Goal: Register for event/course

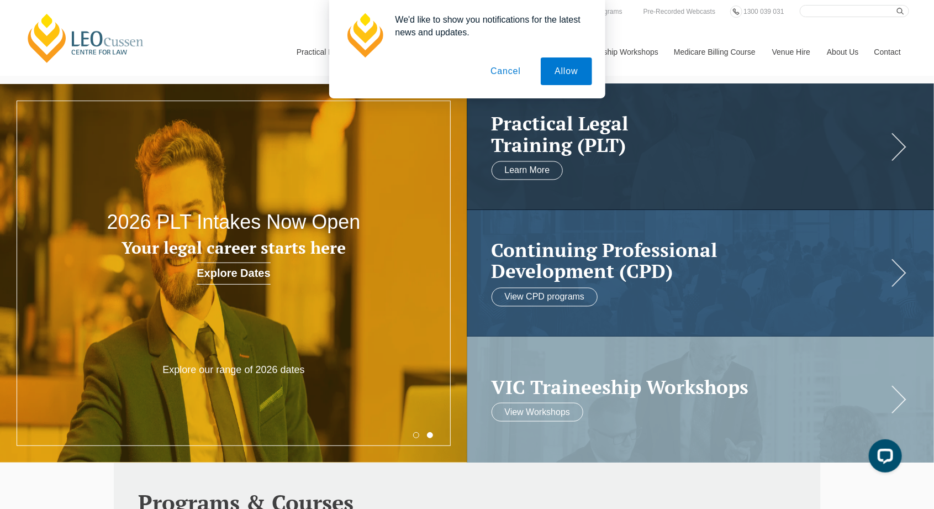
click at [504, 82] on button "Cancel" at bounding box center [506, 71] width 58 height 28
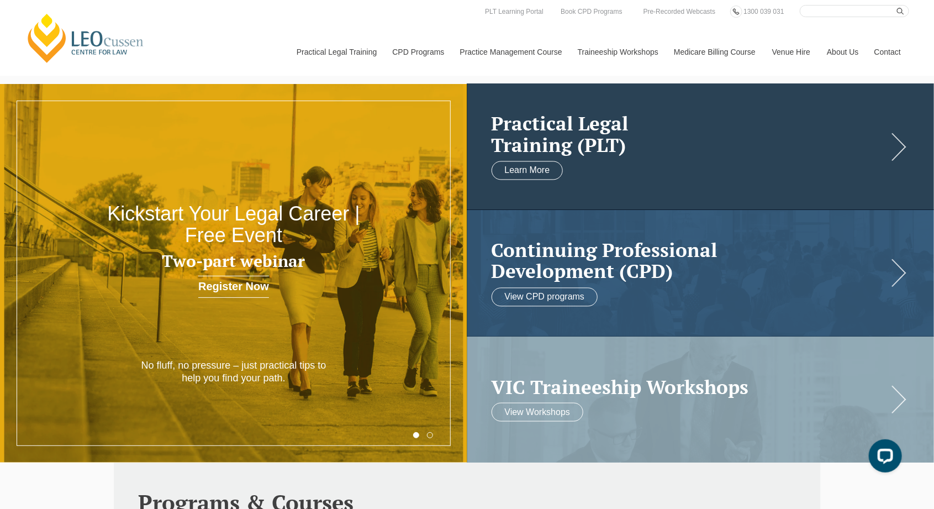
click at [776, 114] on h2 "Practical Legal Training (PLT)" at bounding box center [690, 134] width 397 height 43
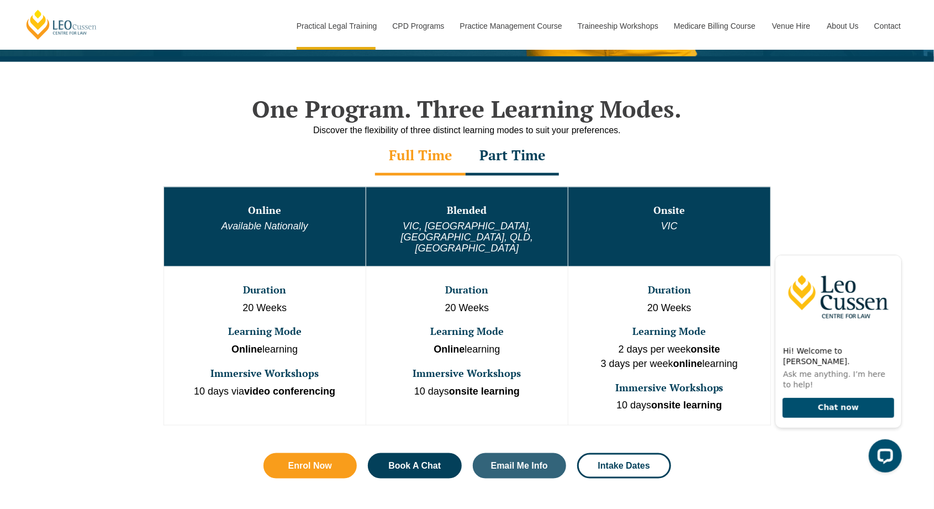
click at [527, 161] on div "Part Time" at bounding box center [512, 156] width 93 height 39
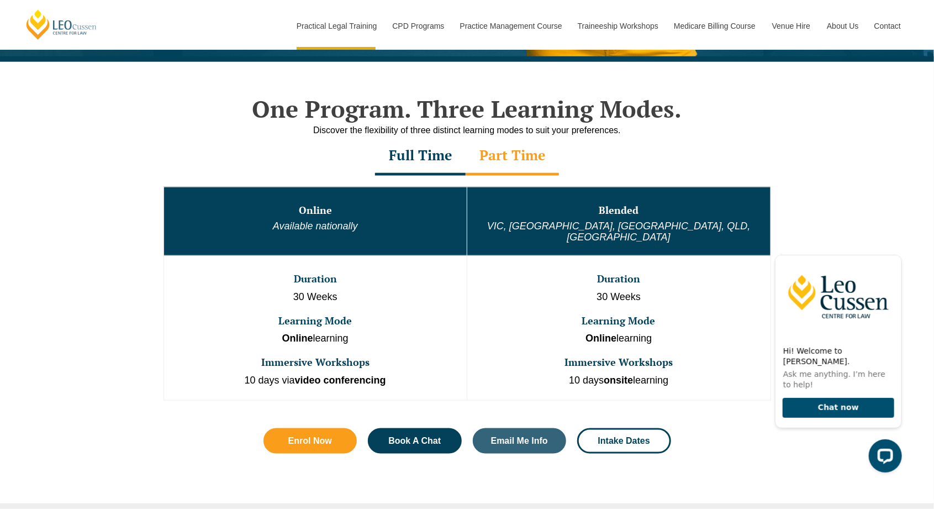
click at [415, 161] on div "Full Time" at bounding box center [420, 156] width 91 height 39
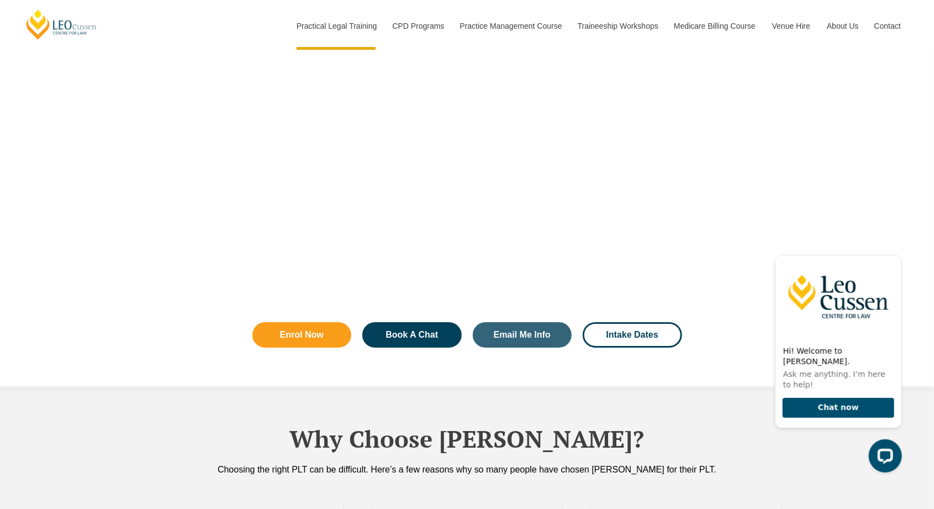
scroll to position [2020, 0]
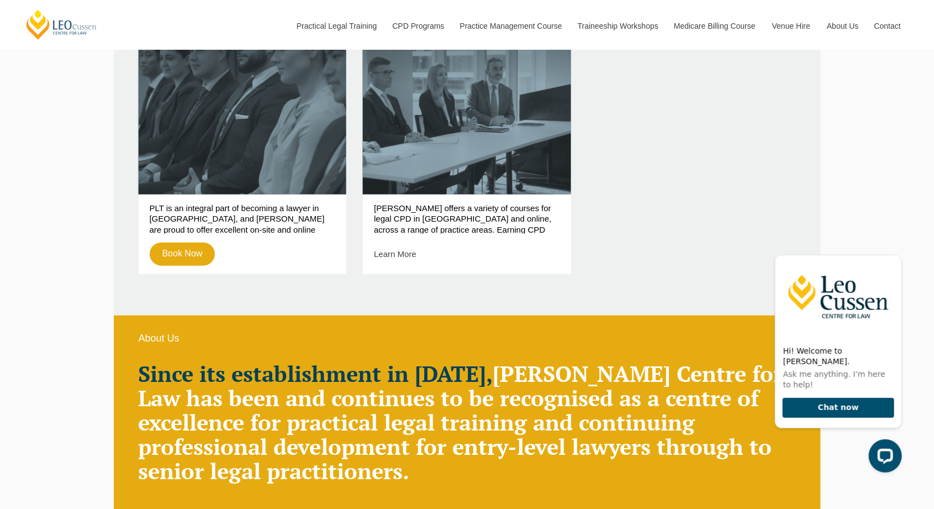
scroll to position [542, 0]
